Goal: Information Seeking & Learning: Learn about a topic

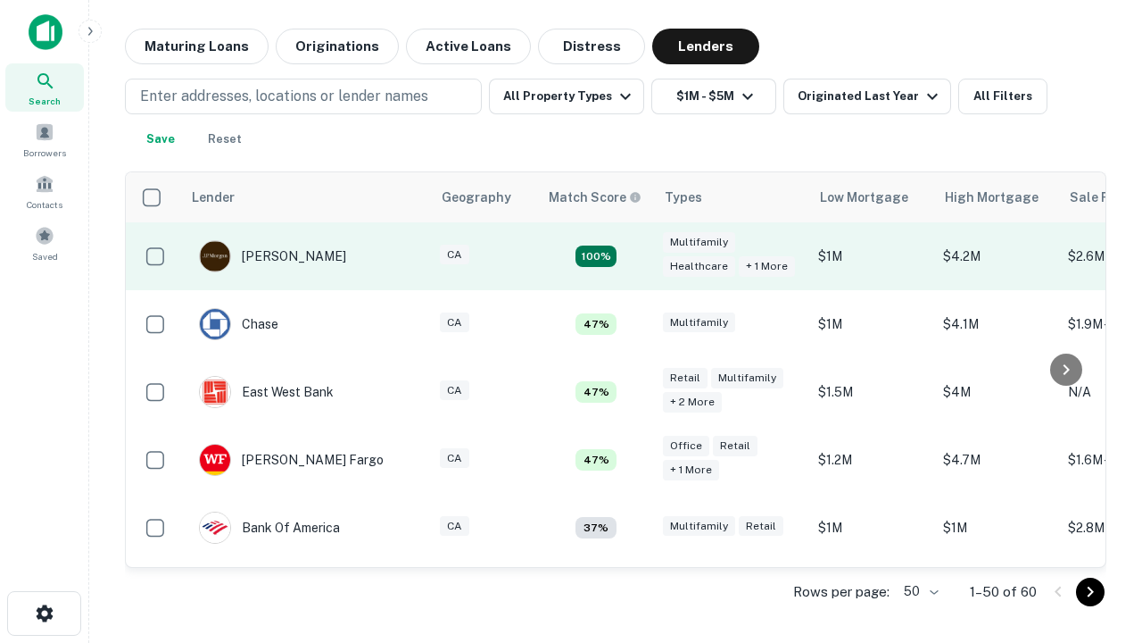
click at [634, 256] on td "100%" at bounding box center [596, 256] width 116 height 68
